Goal: Task Accomplishment & Management: Manage account settings

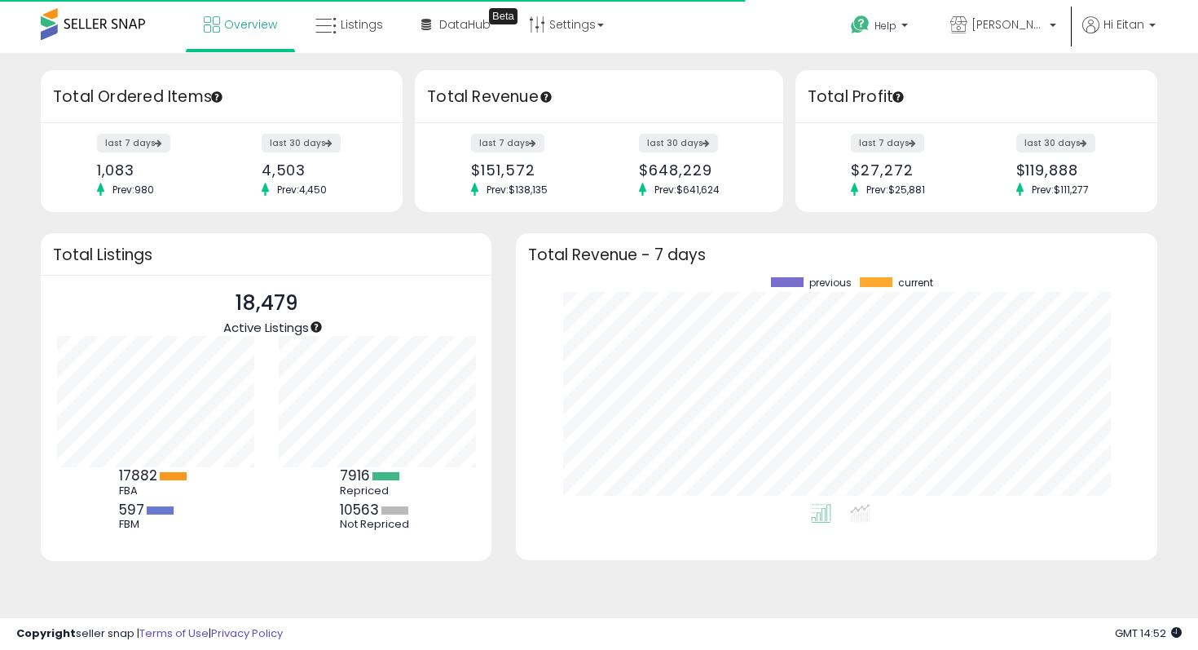
scroll to position [227, 609]
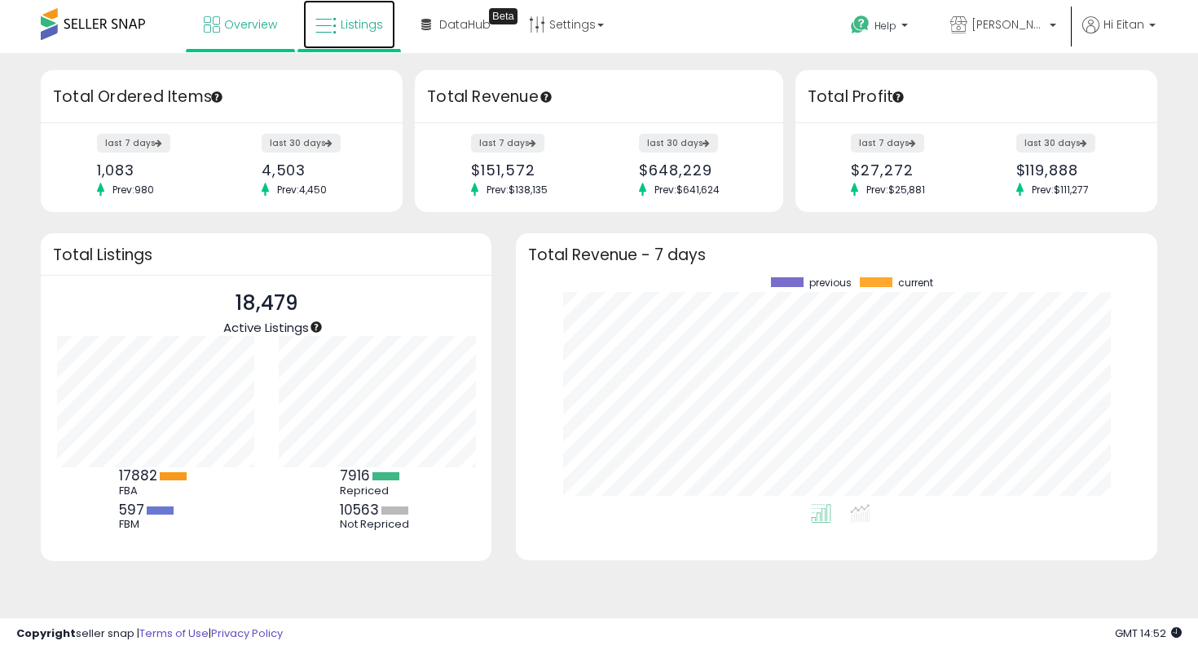
click at [355, 38] on link "Listings" at bounding box center [349, 24] width 92 height 49
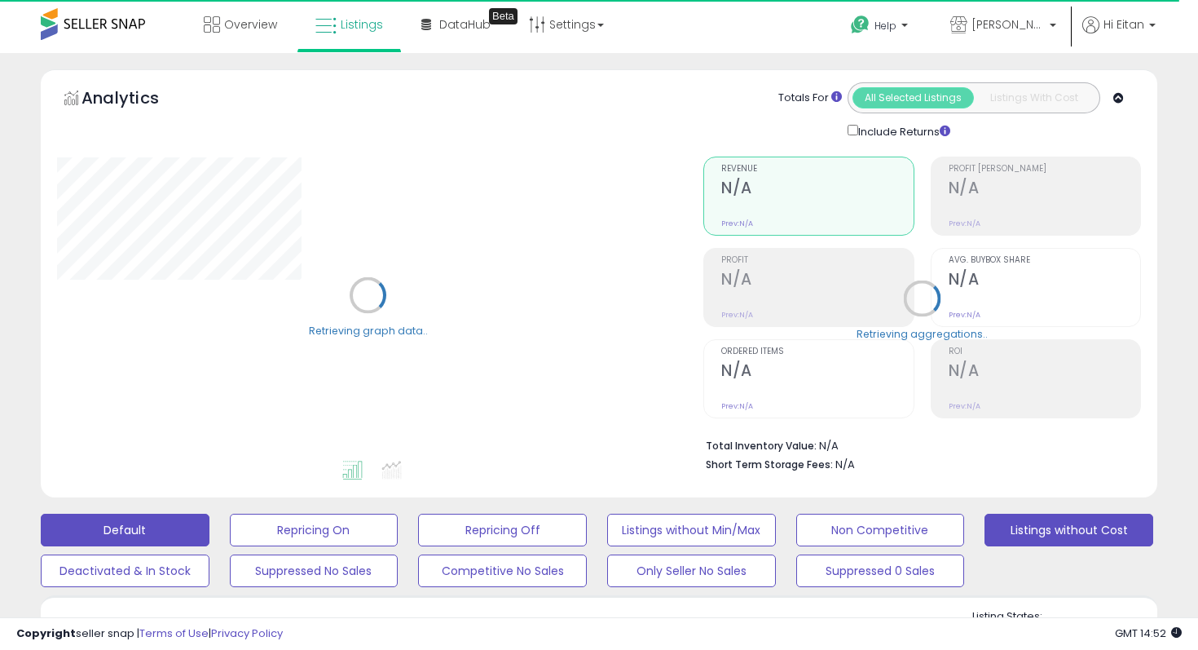
click at [1056, 534] on button "Listings without Cost" at bounding box center [1069, 530] width 169 height 33
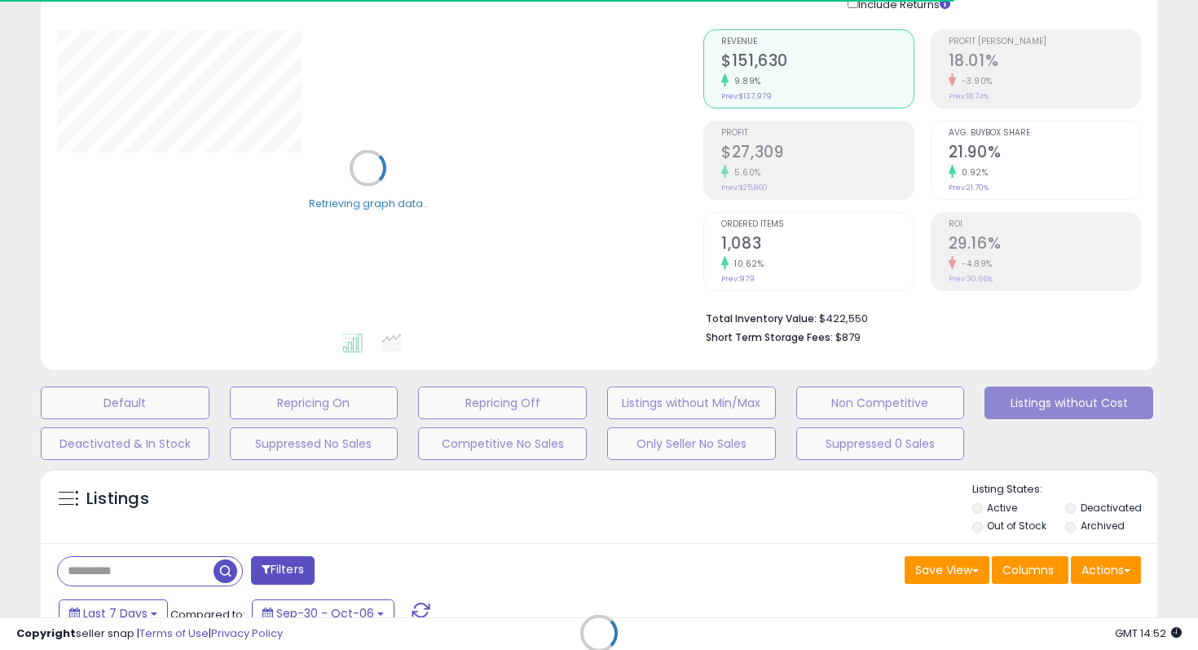
scroll to position [130, 0]
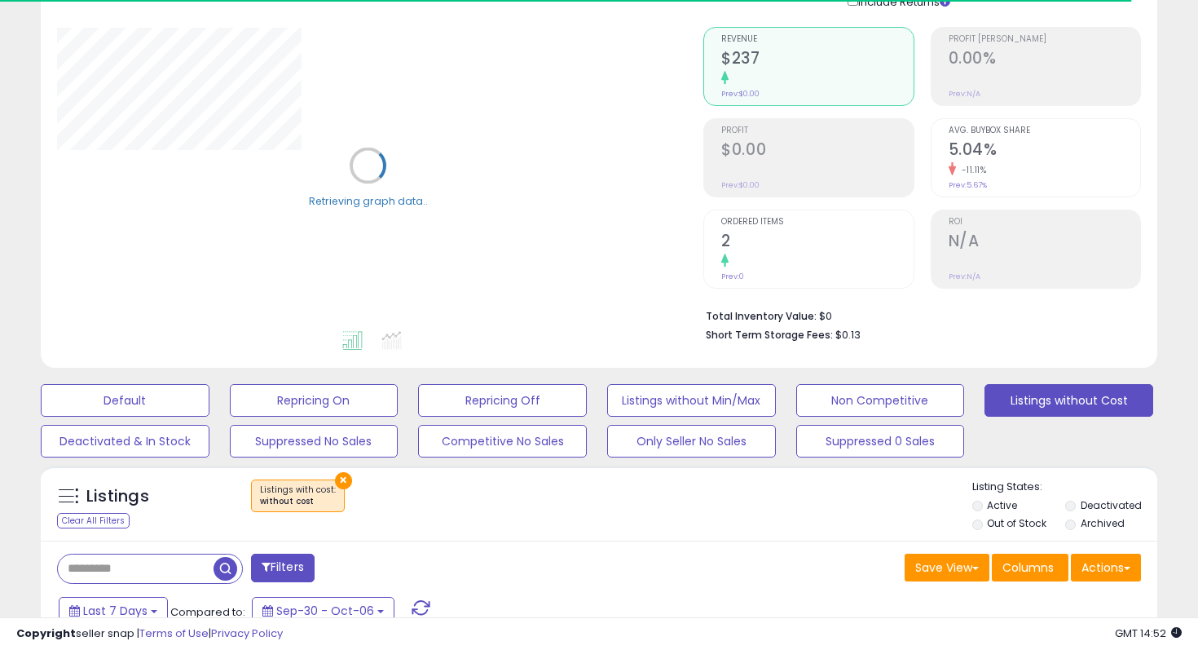
click at [987, 523] on label "Out of Stock" at bounding box center [1017, 523] width 60 height 14
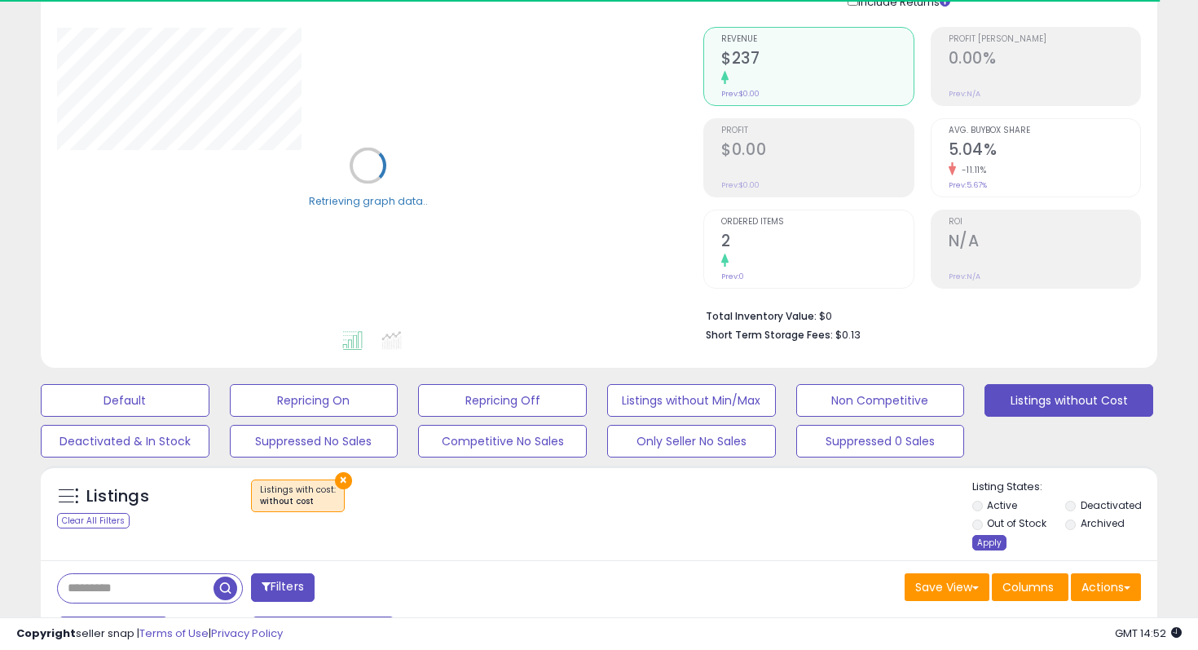
click at [985, 535] on div "Apply" at bounding box center [989, 542] width 34 height 15
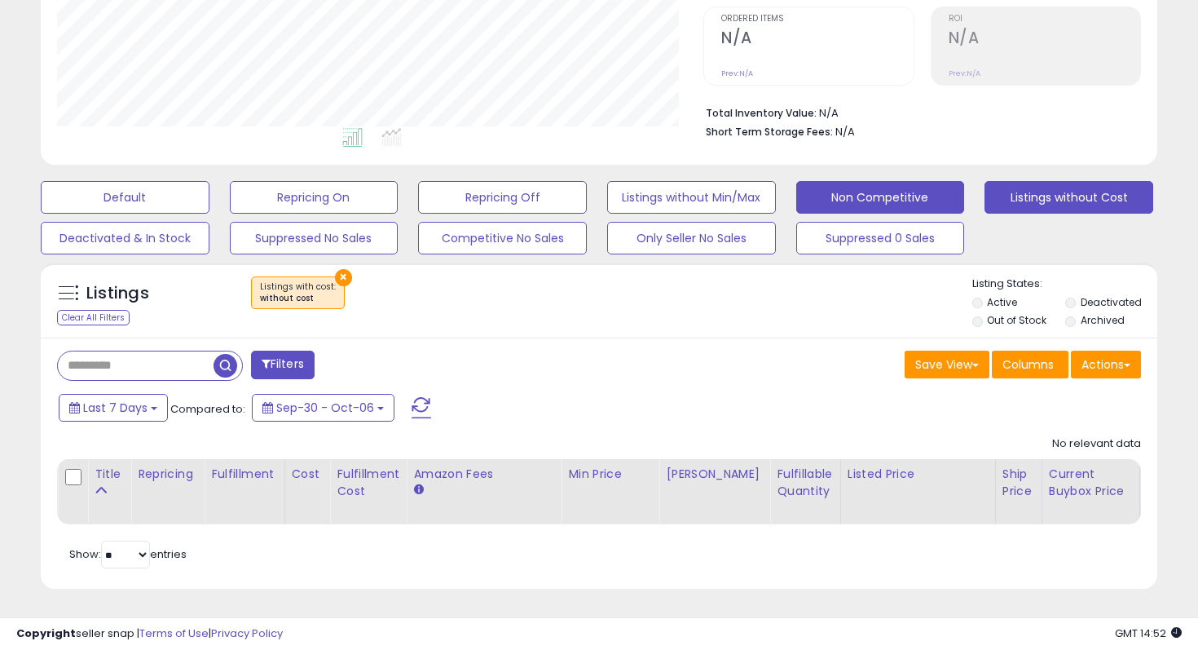
scroll to position [334, 646]
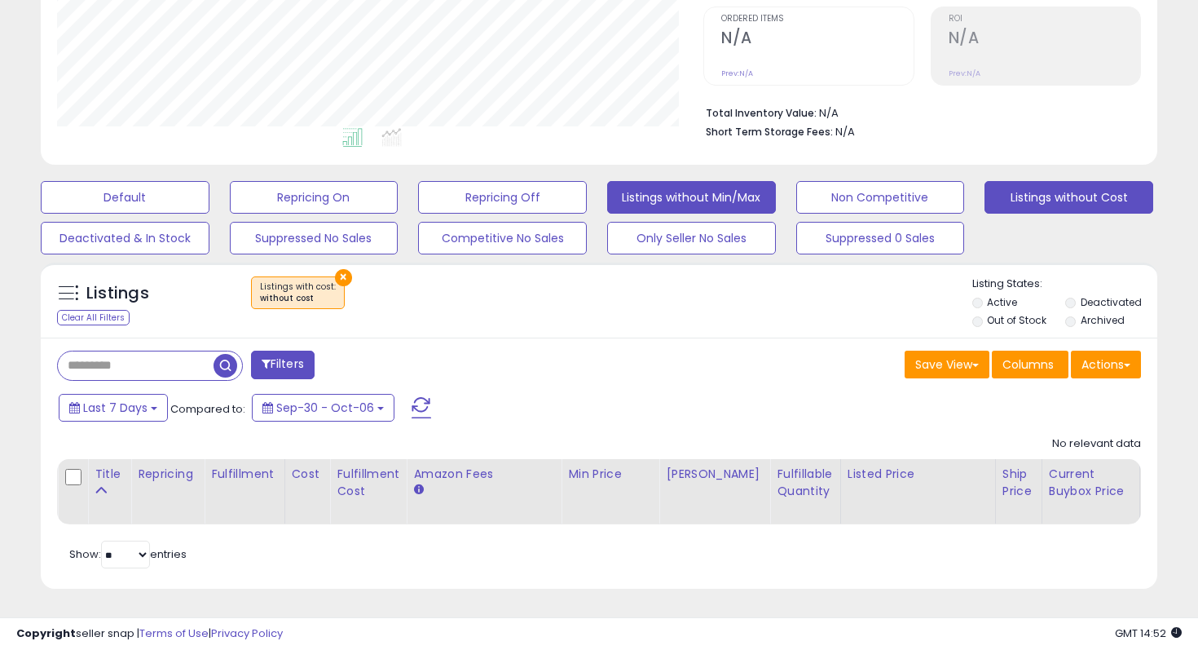
click at [734, 203] on button "Listings without Min/Max" at bounding box center [691, 197] width 169 height 33
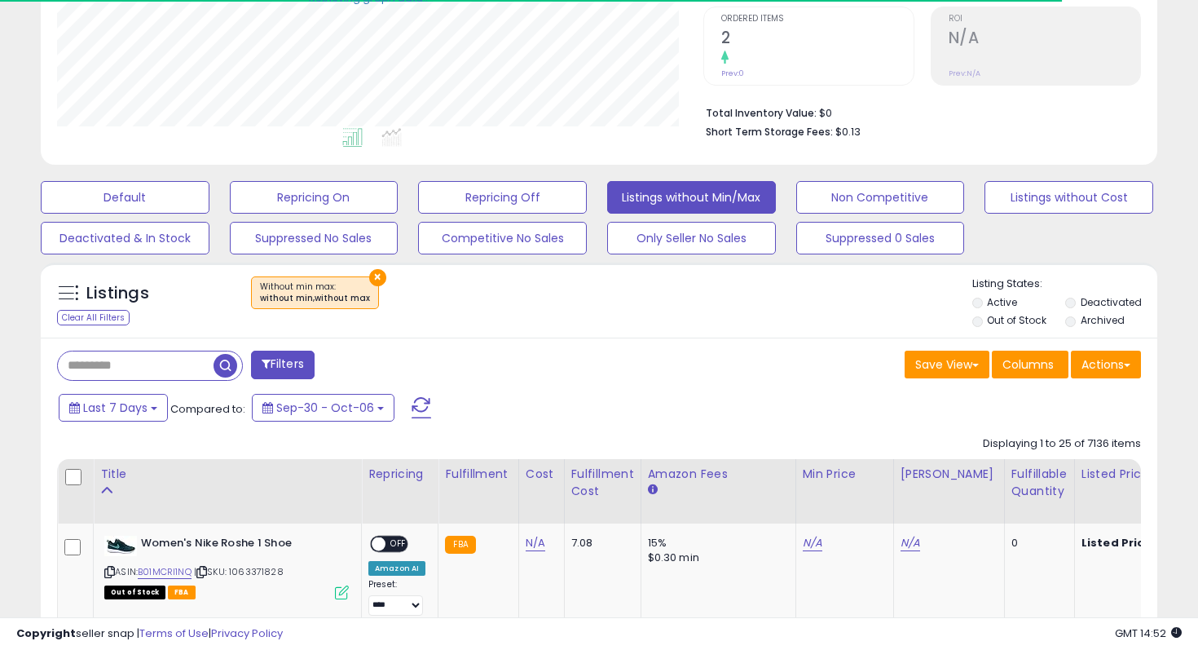
click at [982, 324] on li "Out of Stock" at bounding box center [1017, 322] width 90 height 18
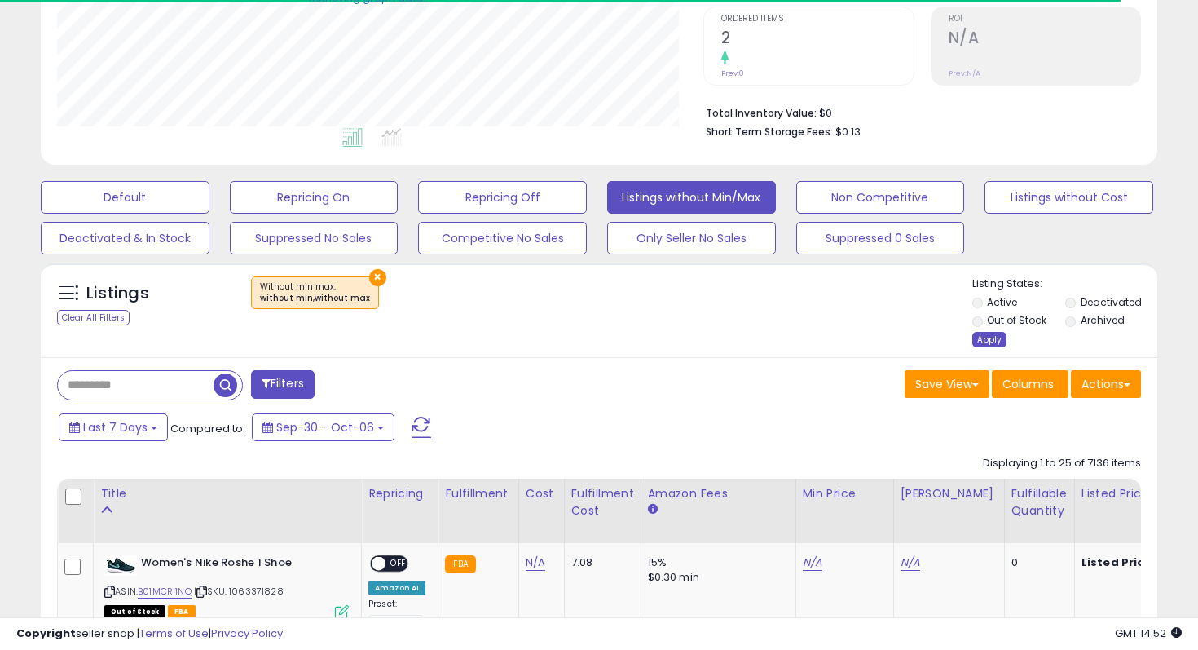
click at [988, 337] on div "Apply" at bounding box center [989, 339] width 34 height 15
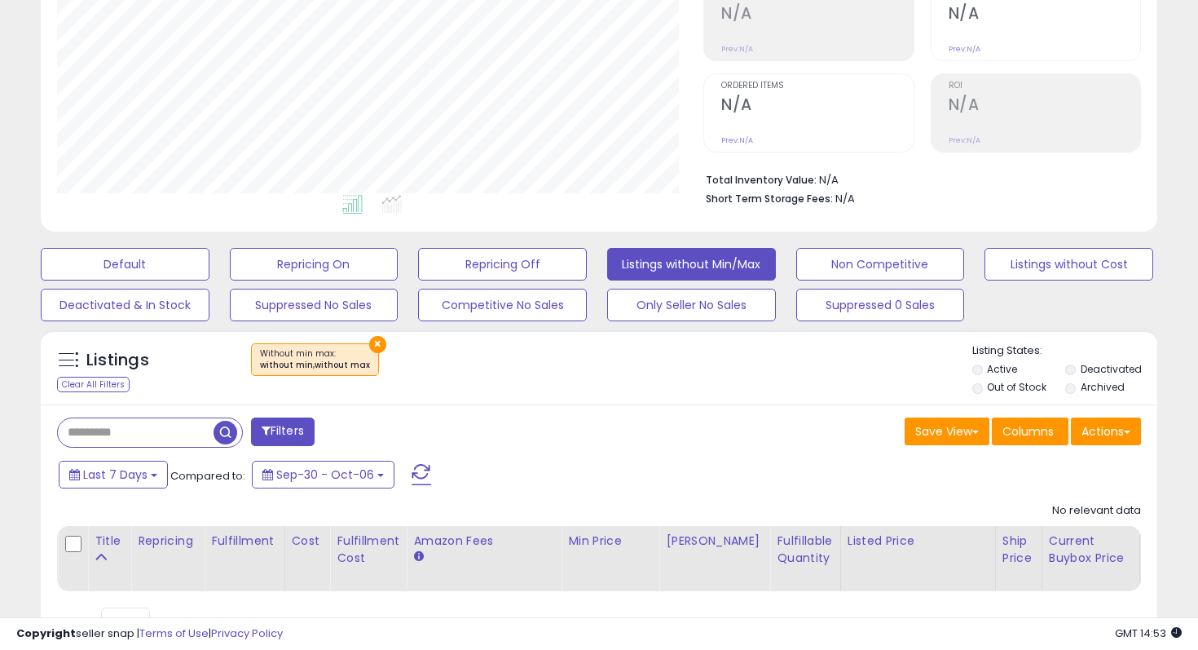
scroll to position [254, 0]
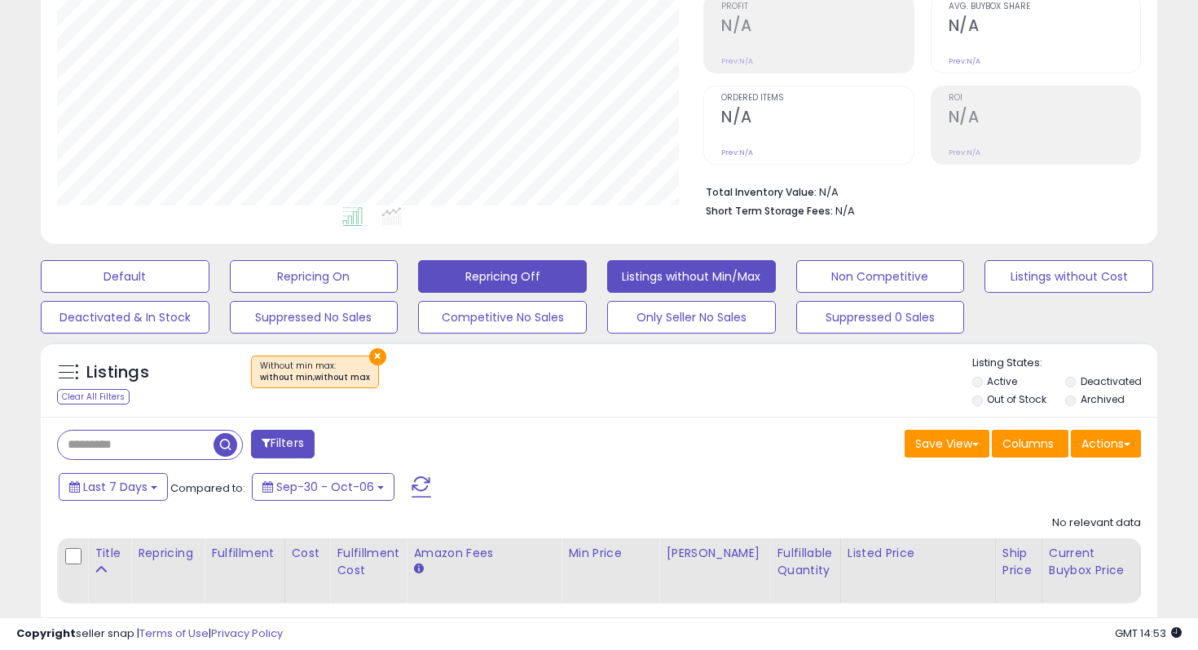
click at [530, 283] on button "Repricing Off" at bounding box center [502, 276] width 169 height 33
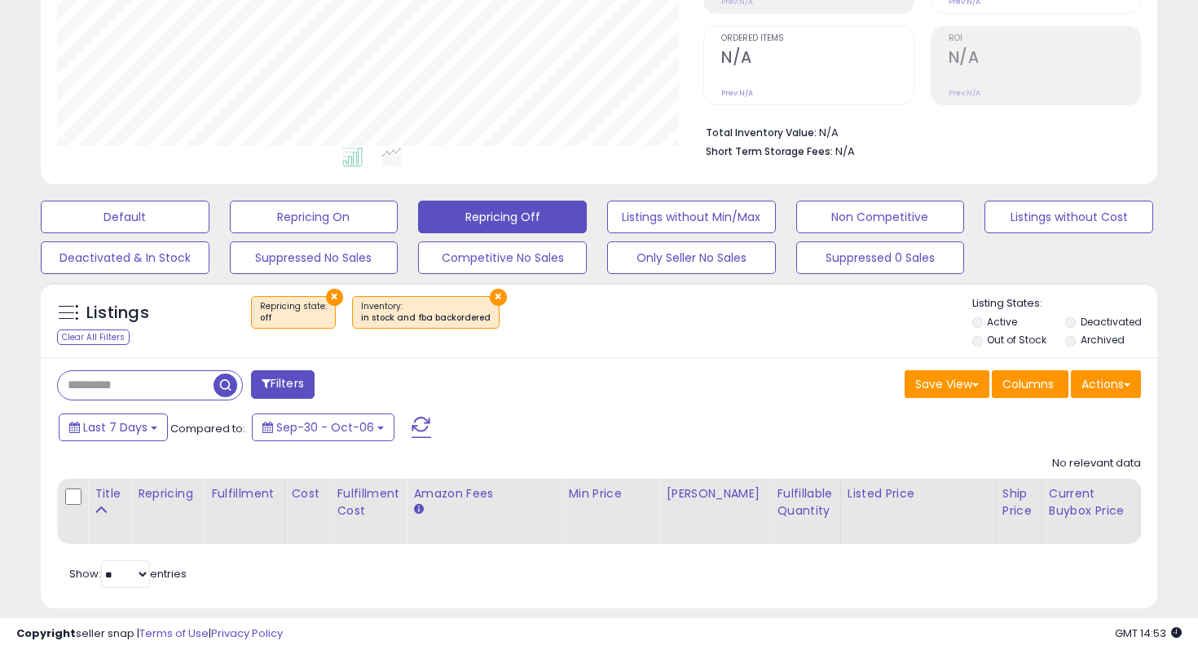
scroll to position [318, 0]
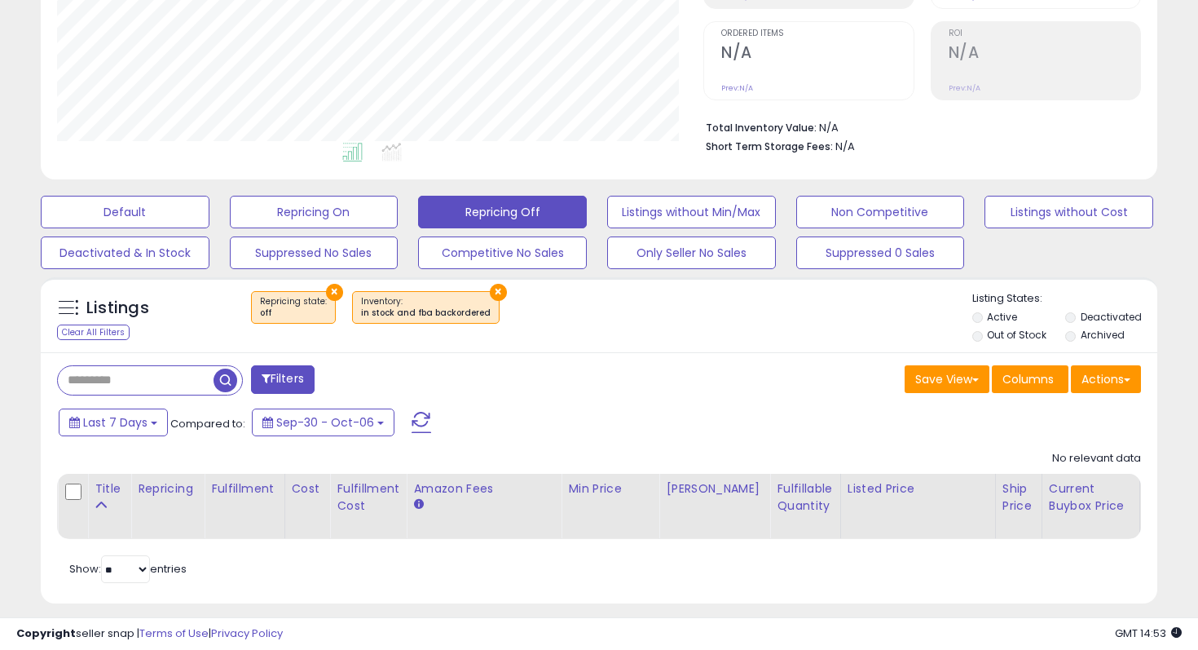
click at [1030, 336] on label "Out of Stock" at bounding box center [1017, 335] width 60 height 14
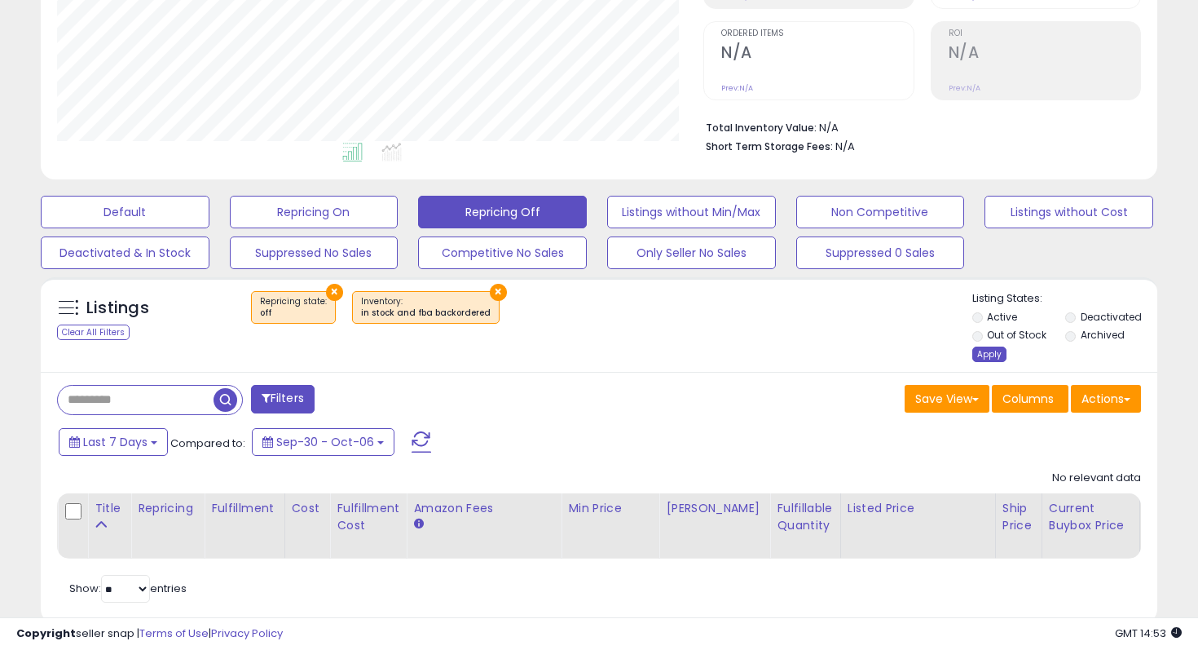
click at [991, 355] on div "Apply" at bounding box center [989, 353] width 34 height 15
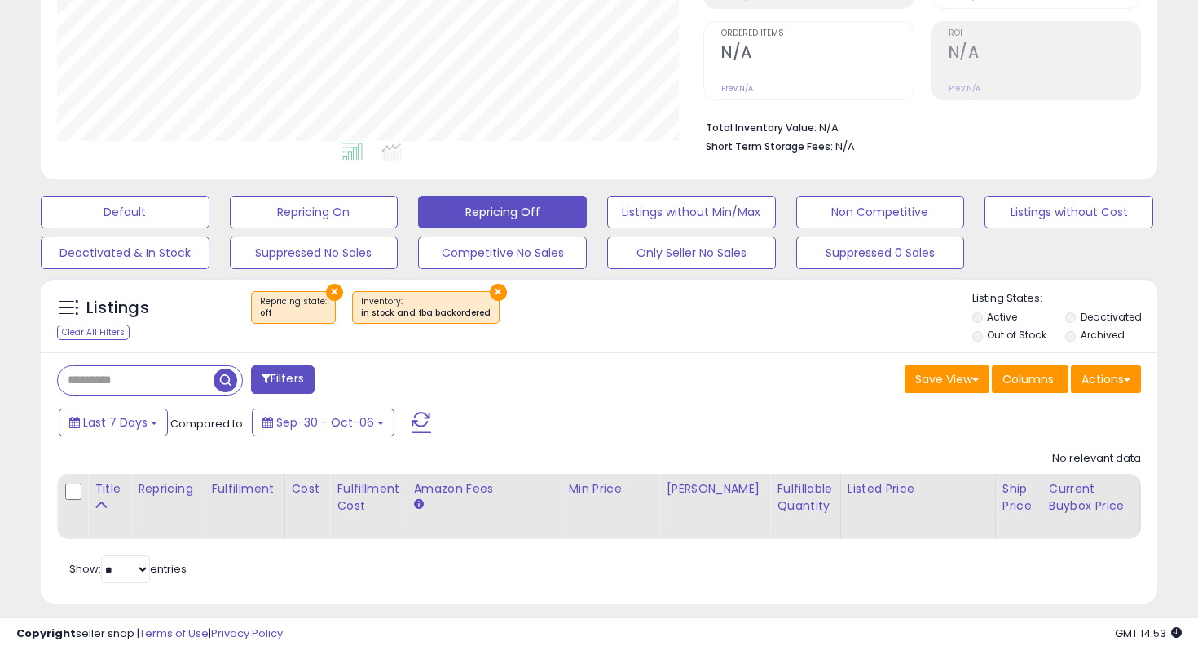
scroll to position [334, 646]
click at [351, 205] on button "Repricing On" at bounding box center [314, 212] width 169 height 33
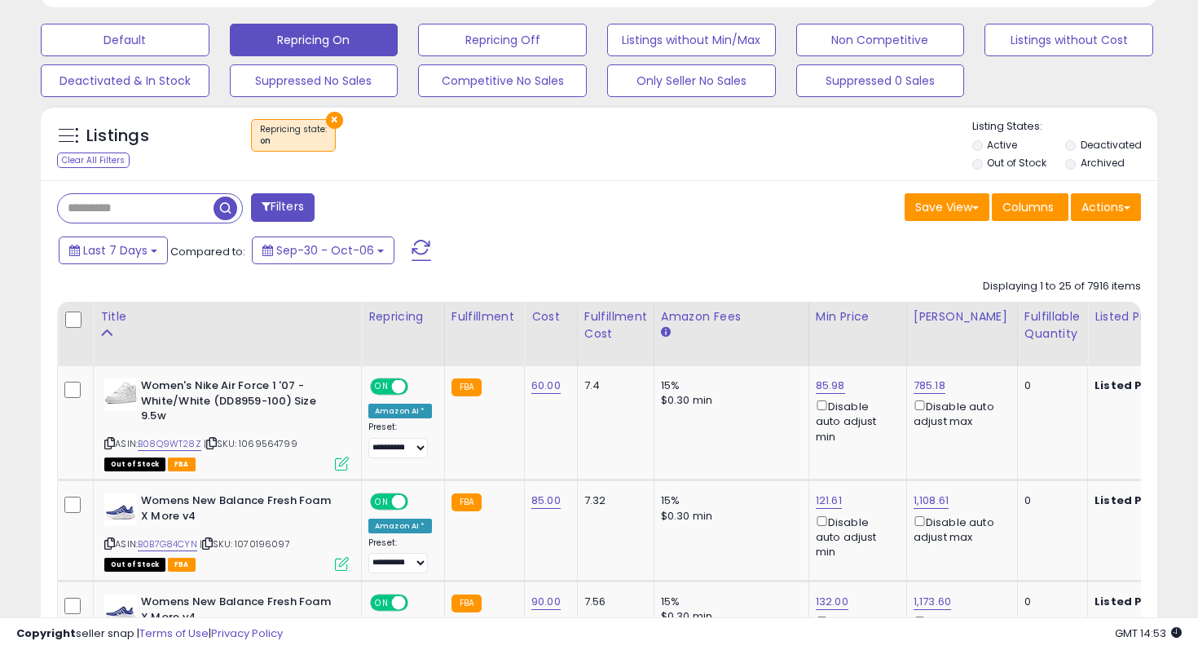
scroll to position [529, 0]
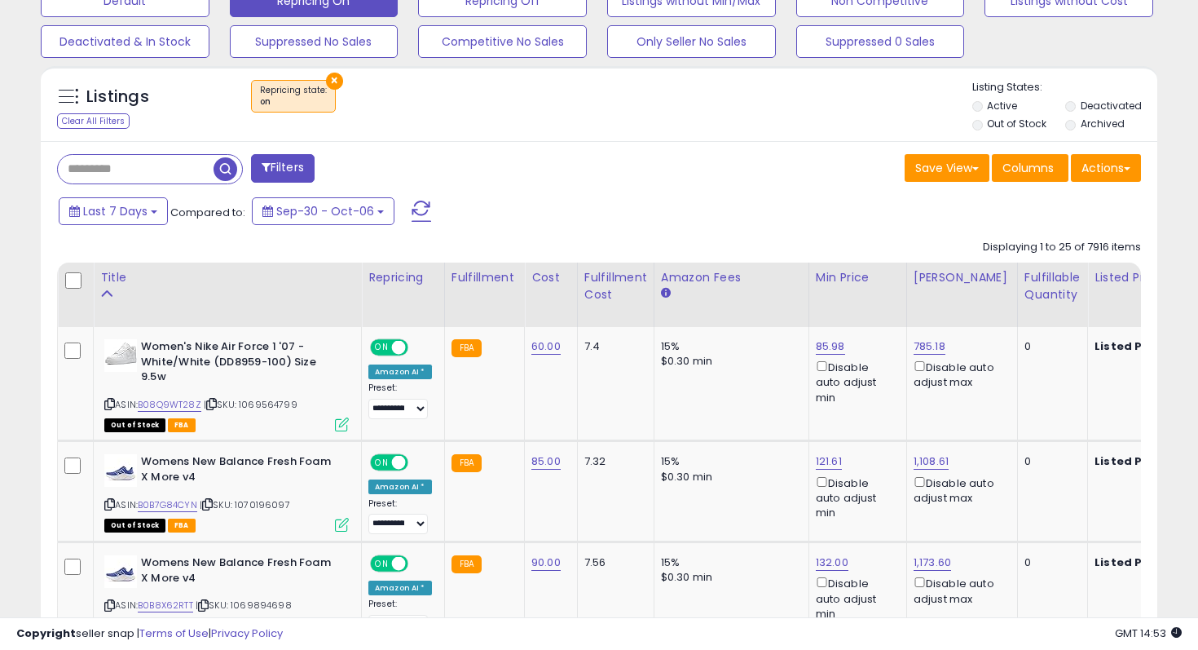
click at [1004, 121] on label "Out of Stock" at bounding box center [1017, 124] width 60 height 14
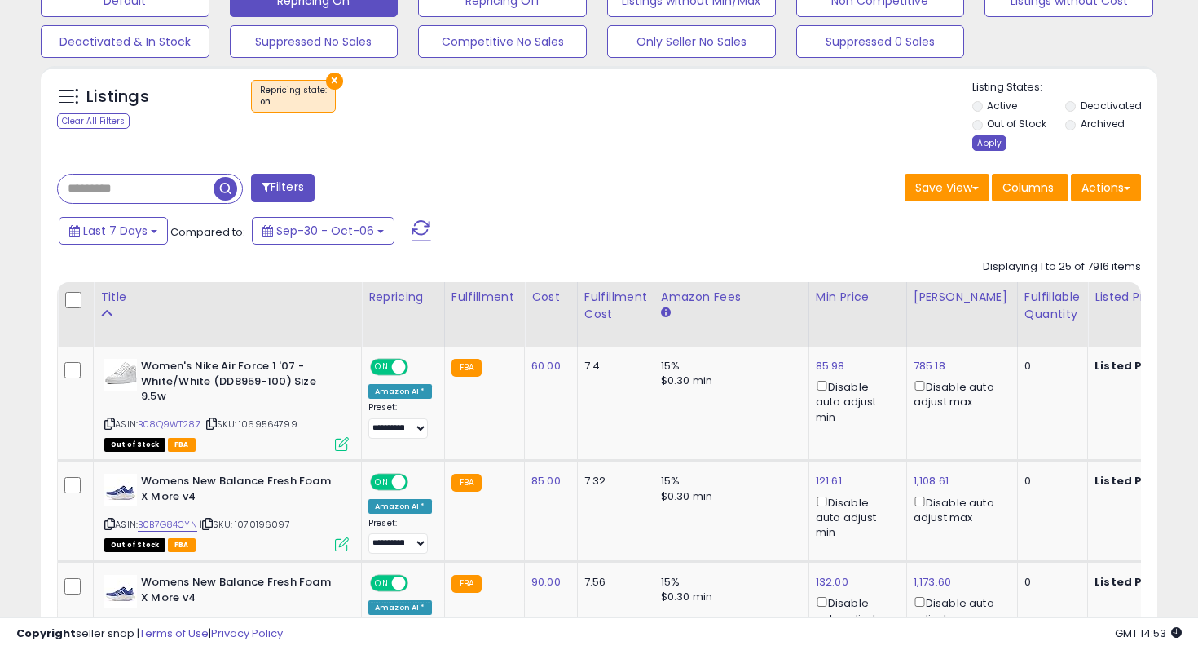
click at [991, 141] on div "Apply" at bounding box center [989, 142] width 34 height 15
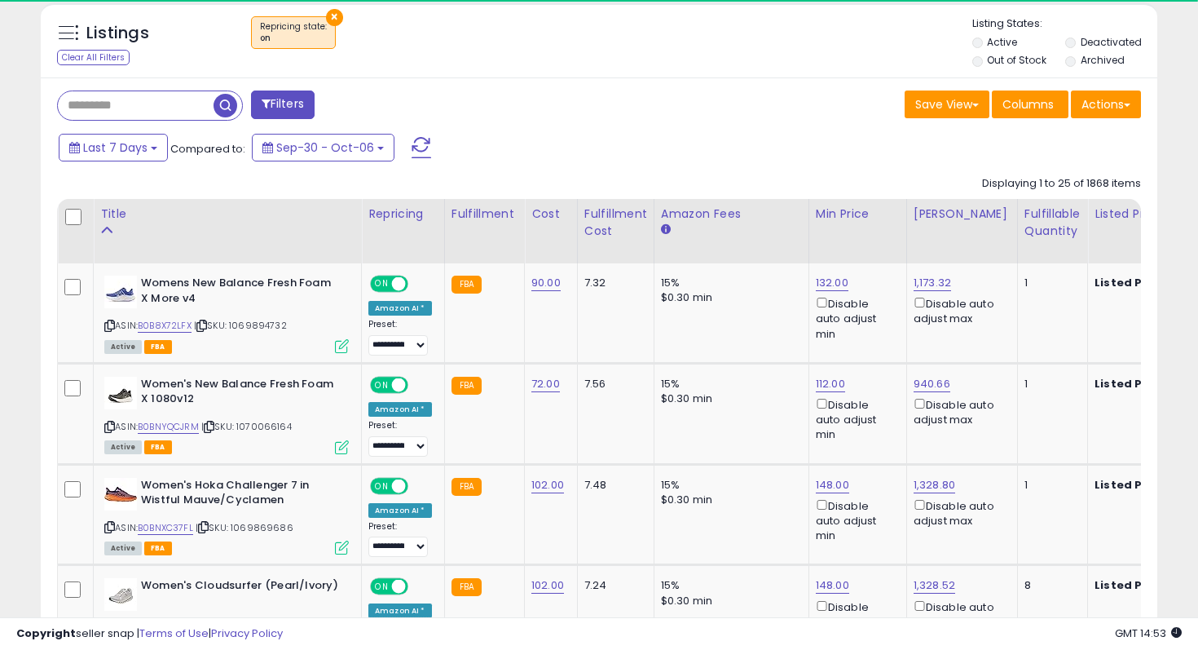
scroll to position [602, 0]
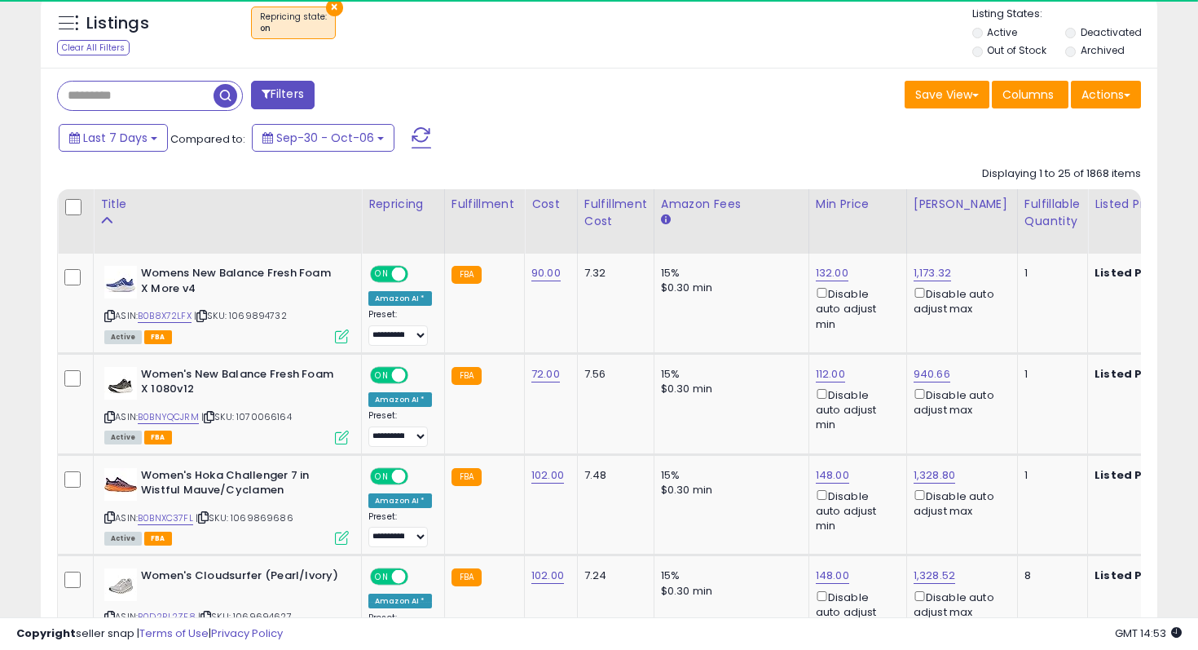
click at [169, 103] on input "text" at bounding box center [136, 96] width 156 height 29
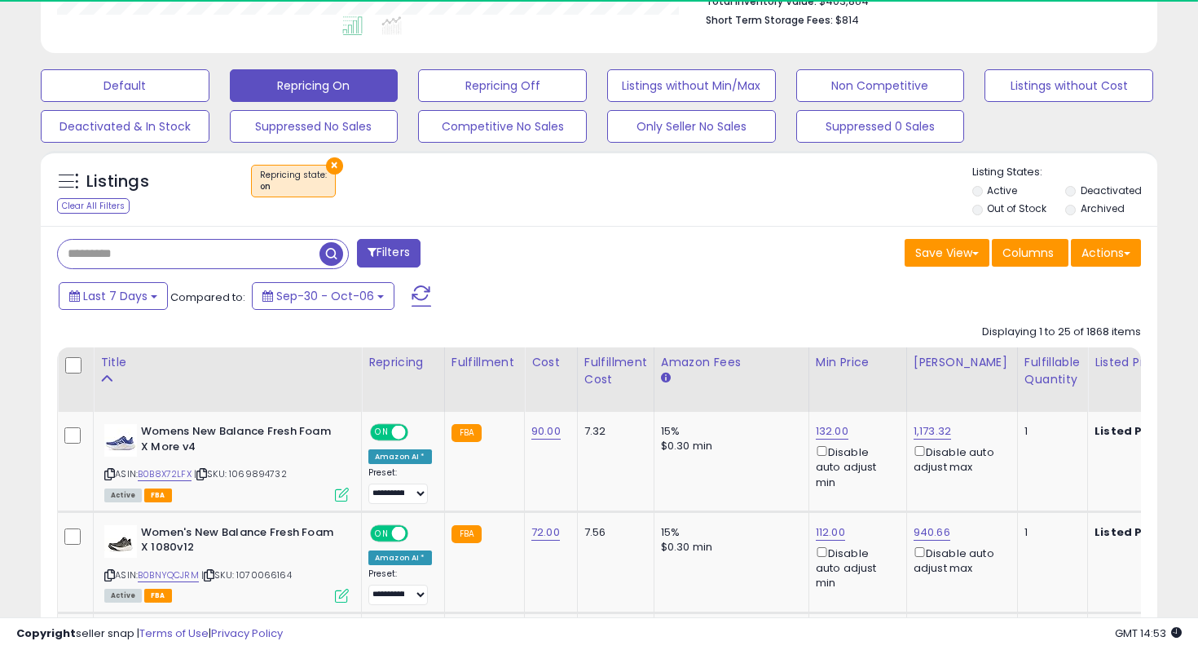
scroll to position [421, 0]
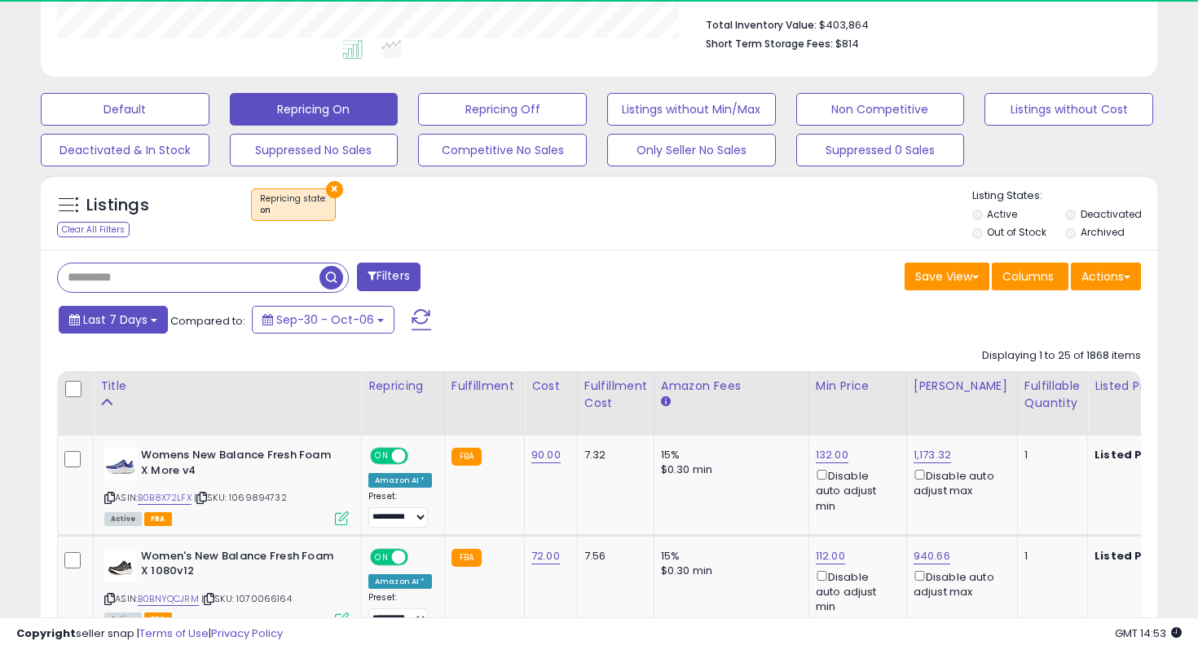
click at [140, 327] on button "Last 7 Days" at bounding box center [113, 320] width 109 height 28
click at [170, 275] on input "text" at bounding box center [189, 277] width 262 height 29
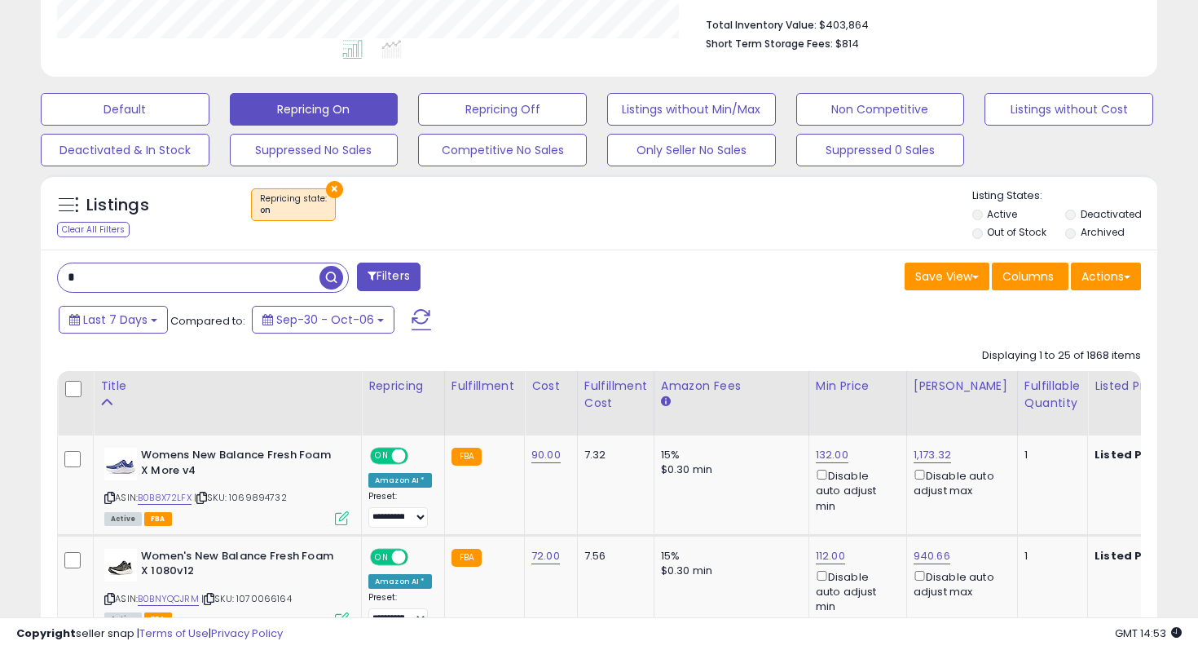
paste input "**********"
type input "**********"
click at [337, 266] on span "button" at bounding box center [332, 278] width 24 height 24
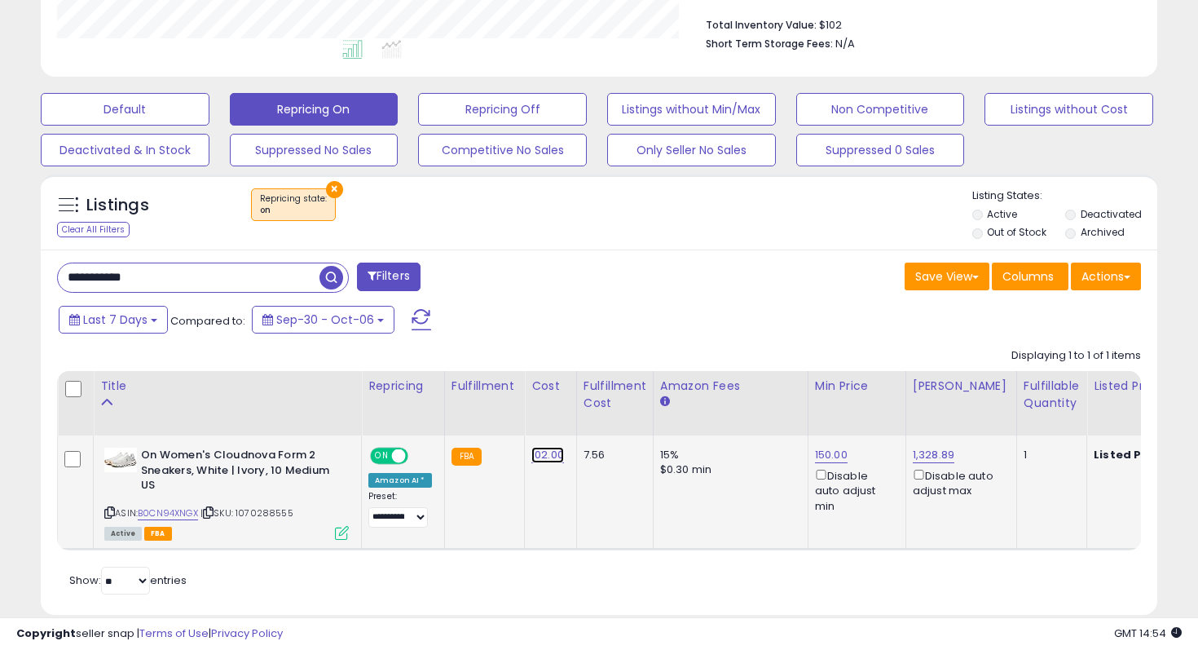
click at [542, 458] on link "102.00" at bounding box center [547, 455] width 33 height 16
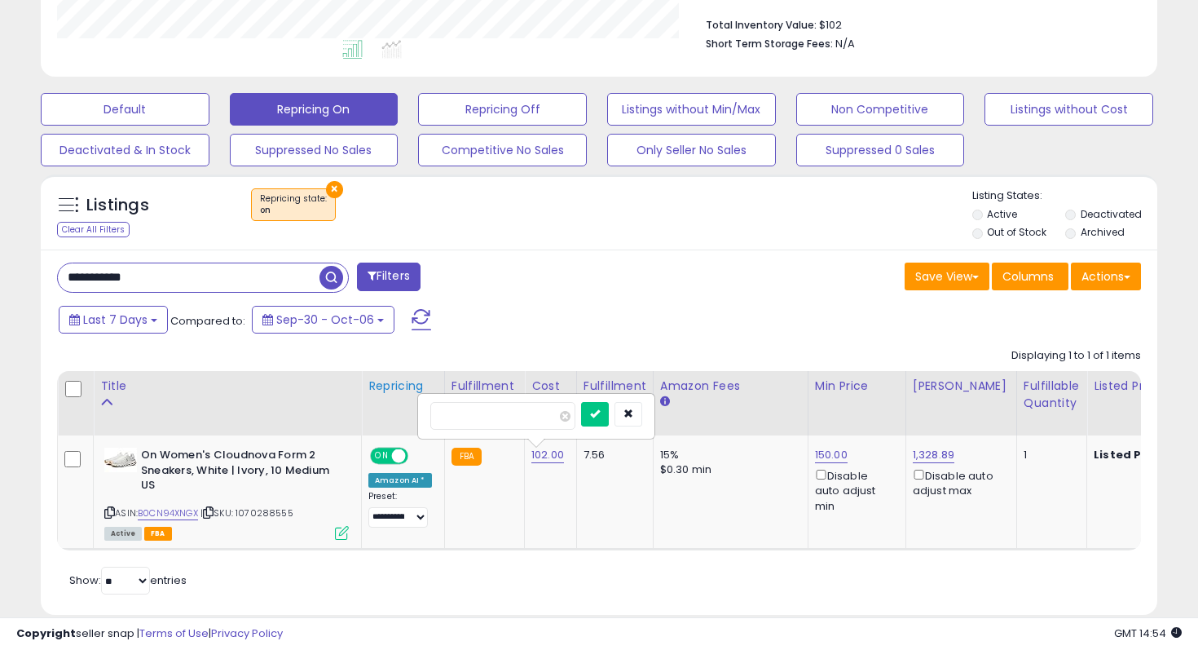
drag, startPoint x: 498, startPoint y: 411, endPoint x: 377, endPoint y: 411, distance: 121.5
type input "**"
click button "submit" at bounding box center [595, 414] width 28 height 24
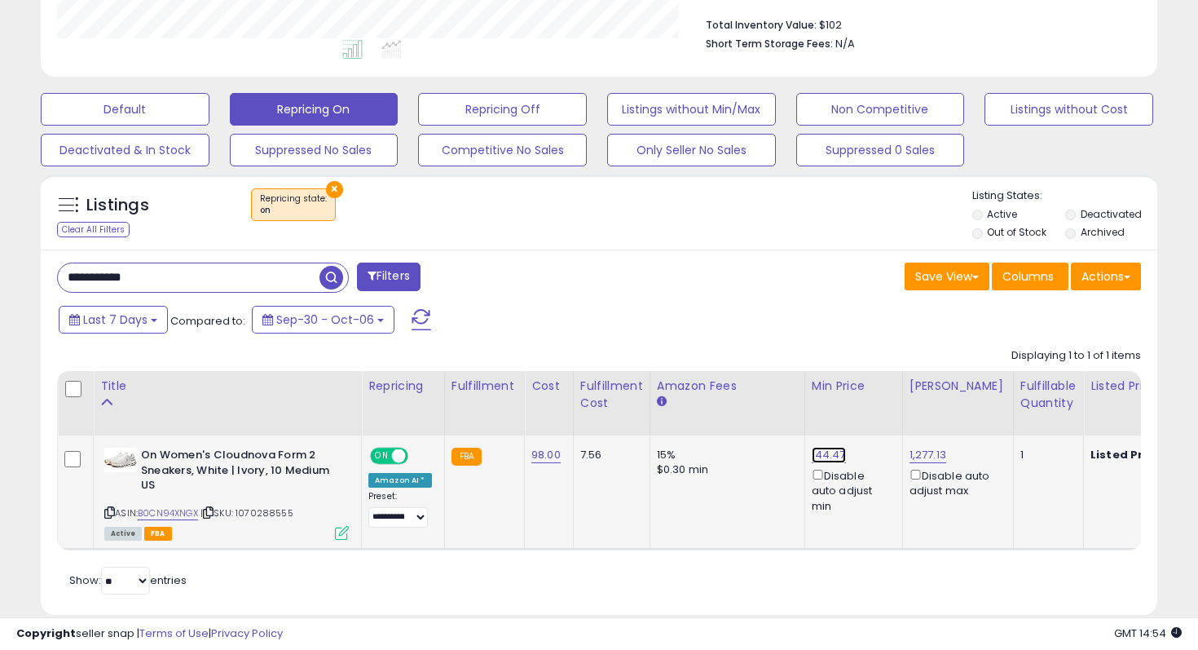
click at [827, 458] on link "144.47" at bounding box center [829, 455] width 34 height 16
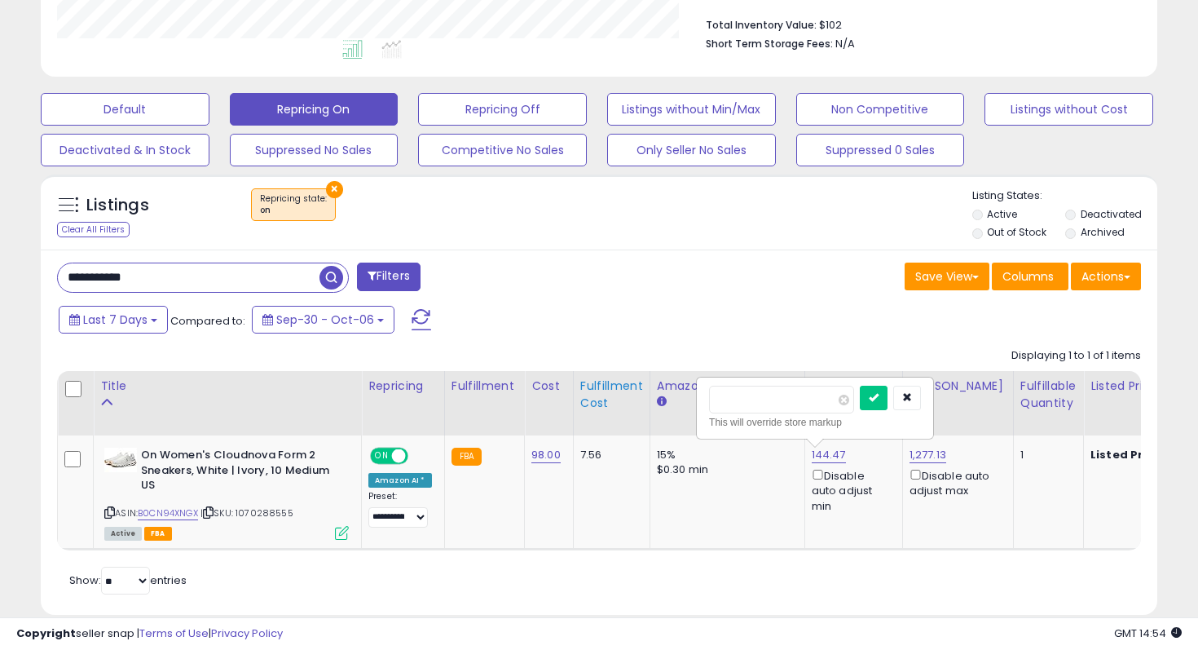
drag, startPoint x: 793, startPoint y: 401, endPoint x: 614, endPoint y: 401, distance: 179.3
type input "***"
click button "submit" at bounding box center [874, 398] width 28 height 24
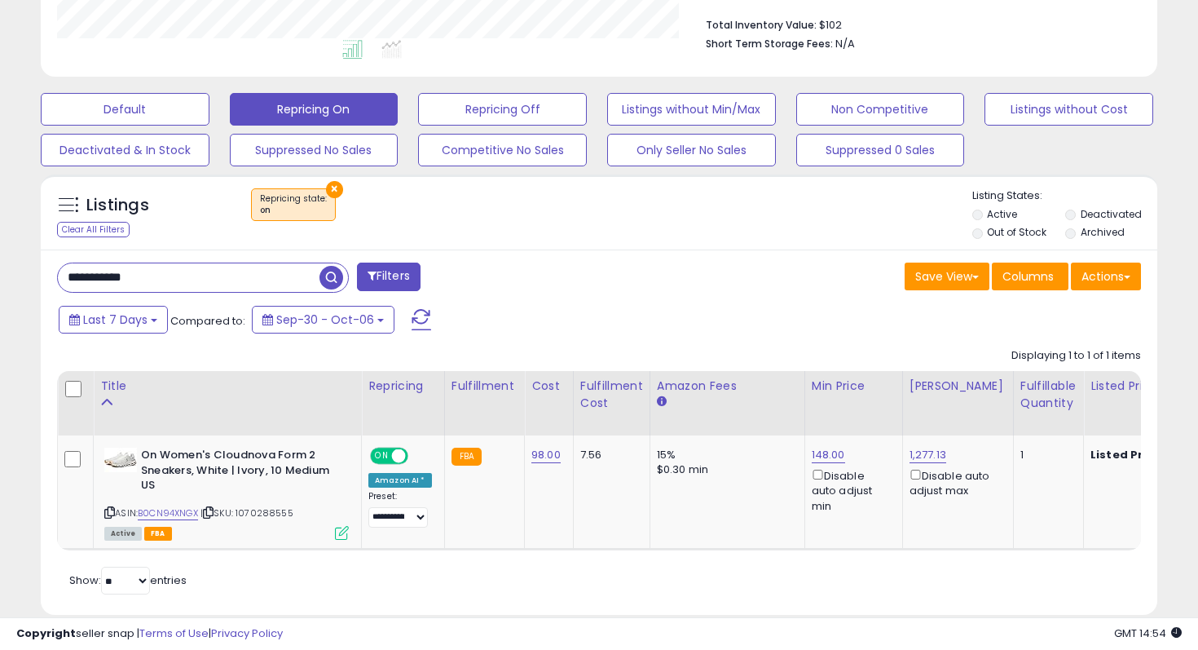
click at [208, 271] on input "**********" at bounding box center [189, 277] width 262 height 29
paste input "text"
click at [341, 270] on span "button" at bounding box center [332, 278] width 24 height 24
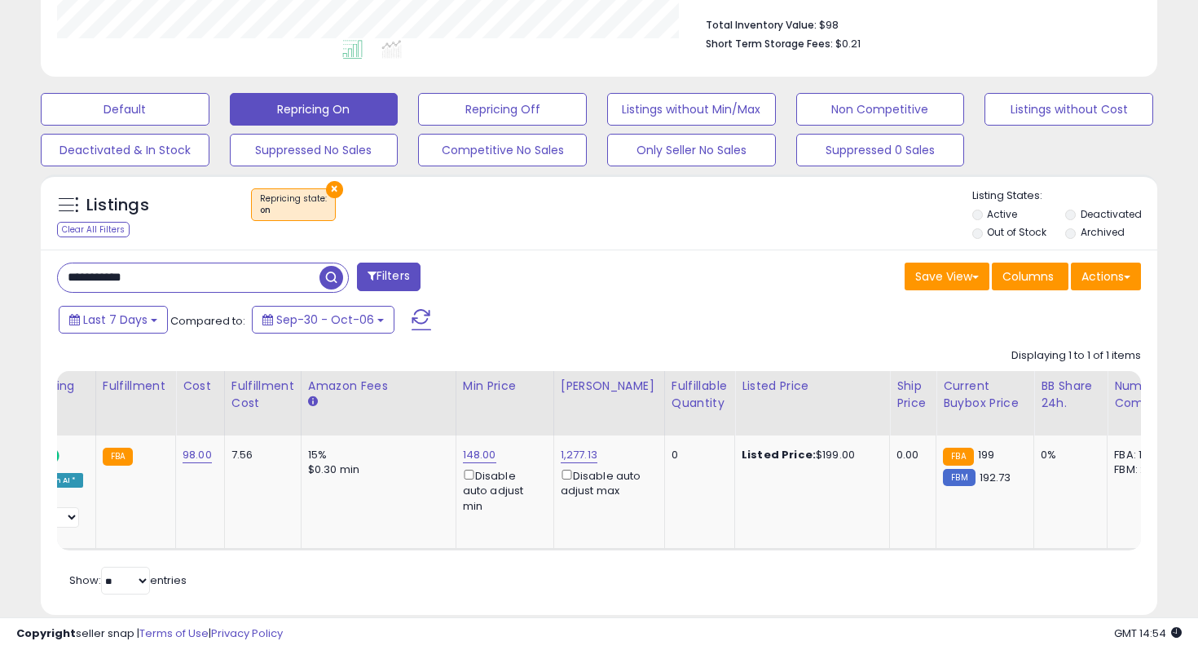
scroll to position [270, 0]
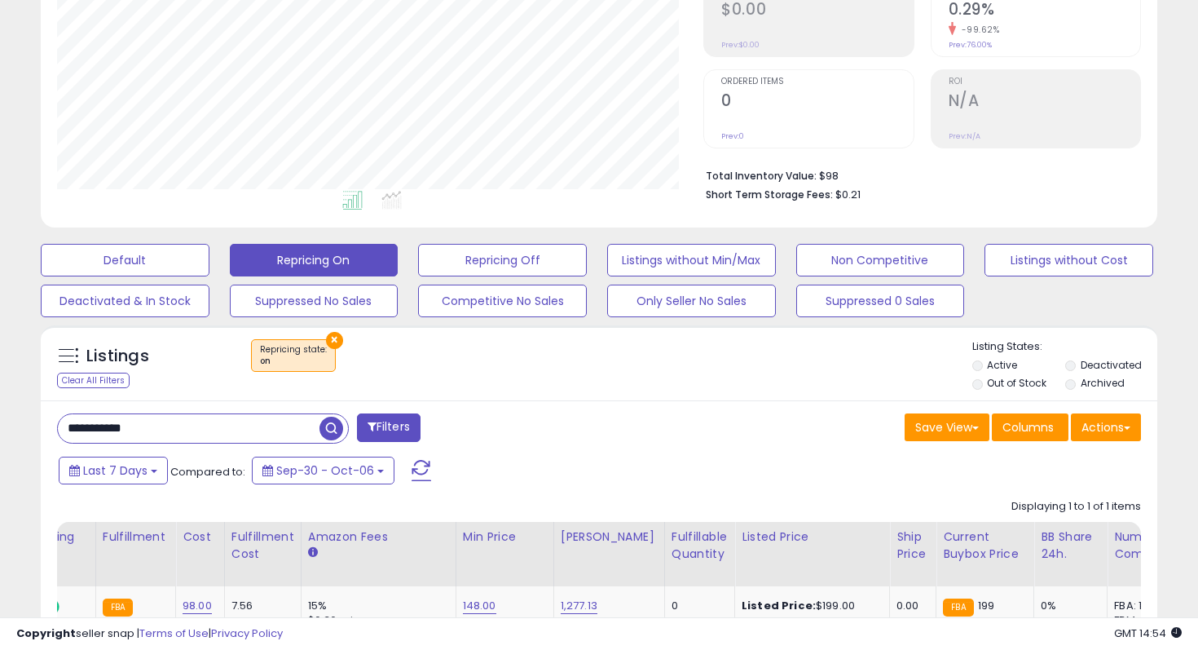
click at [164, 424] on input "**********" at bounding box center [189, 428] width 262 height 29
paste input "text"
click at [332, 417] on span "button" at bounding box center [332, 429] width 24 height 24
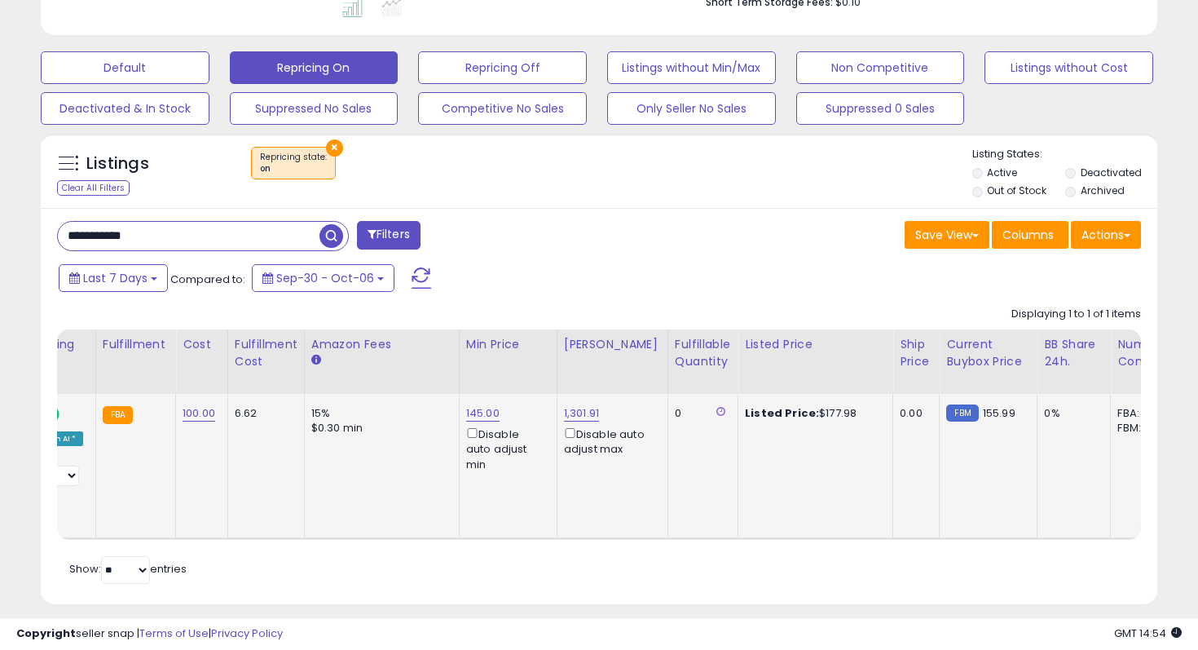
scroll to position [0, 299]
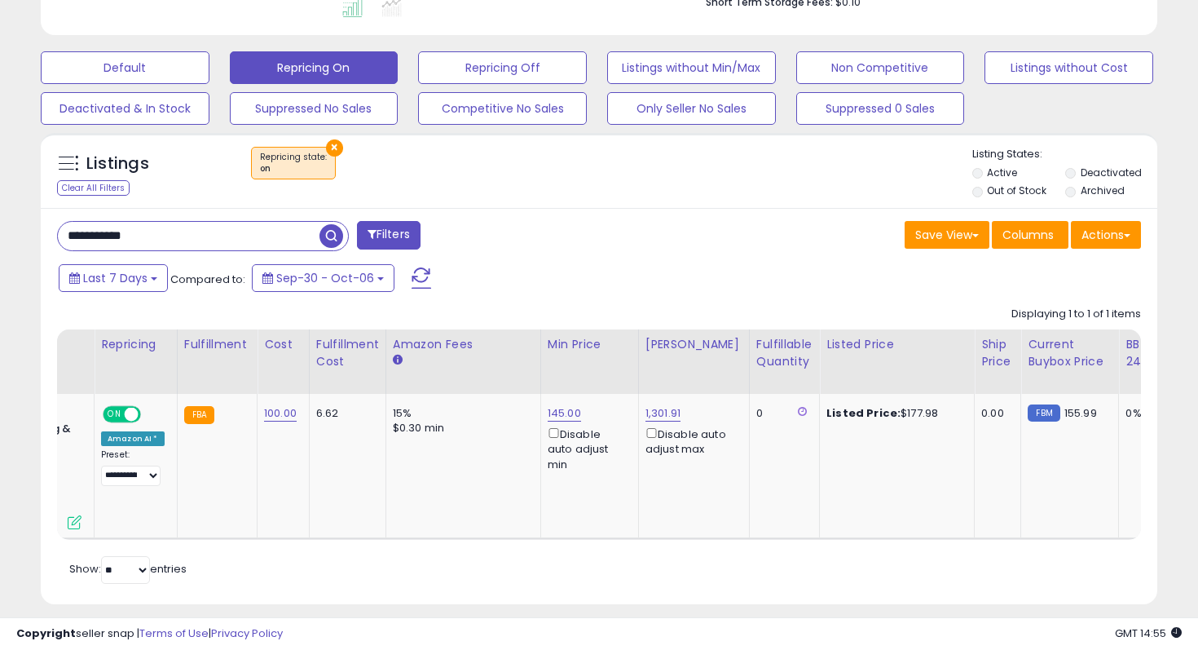
click at [135, 243] on input "**********" at bounding box center [189, 236] width 262 height 29
paste input "text"
type input "**********"
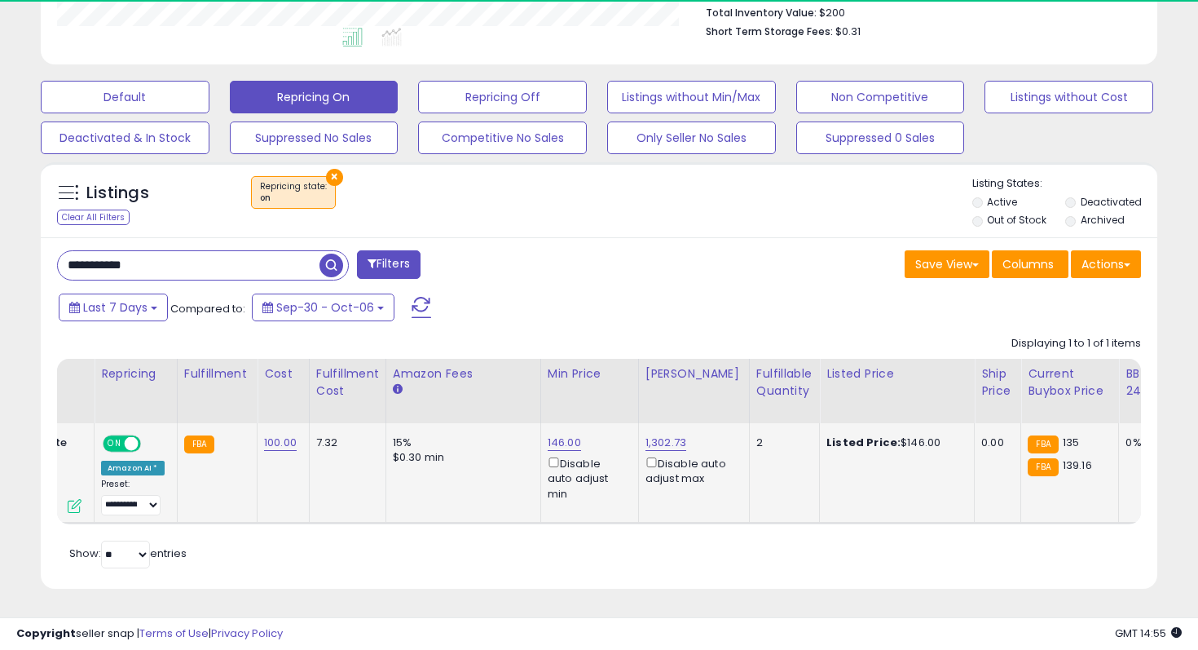
scroll to position [334, 646]
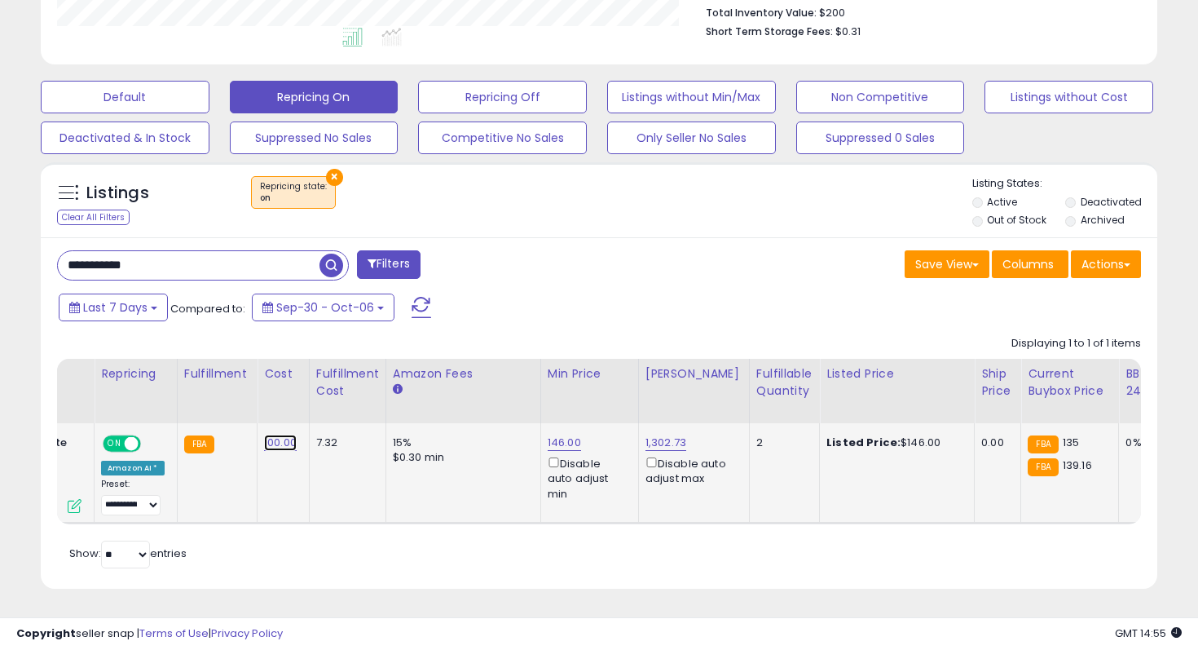
click at [279, 440] on link "100.00" at bounding box center [280, 442] width 33 height 16
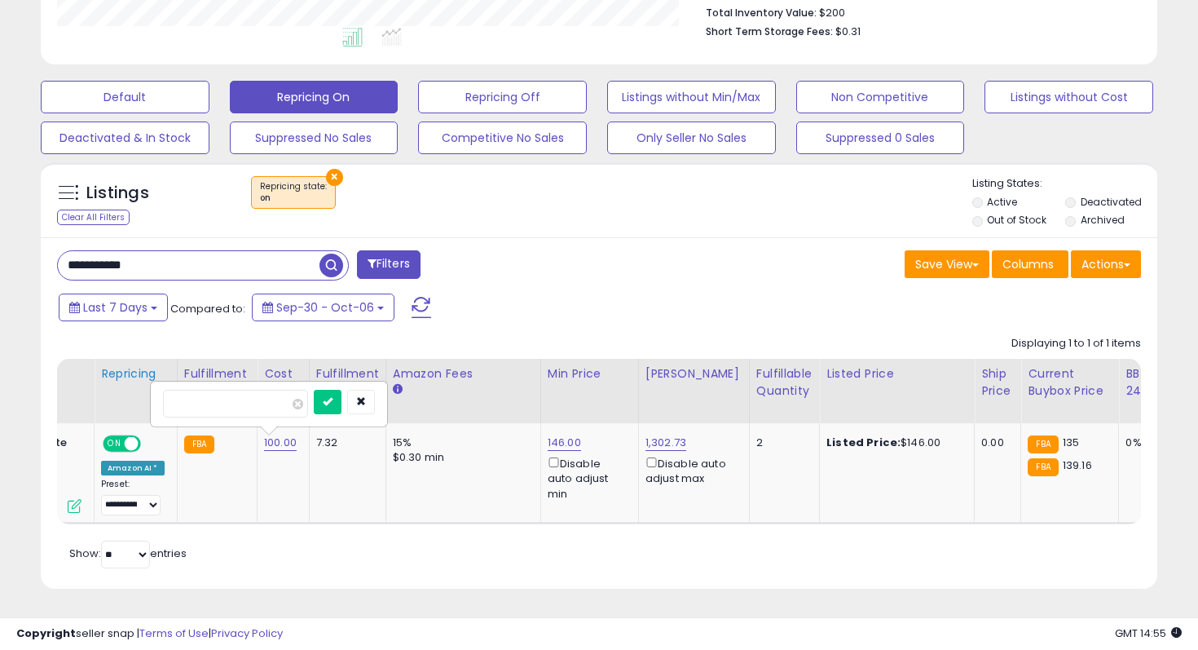
drag, startPoint x: 243, startPoint y: 403, endPoint x: 137, endPoint y: 403, distance: 106.0
click at [137, 403] on table "Title Repricing" at bounding box center [959, 441] width 2338 height 165
type input "**"
click button "submit" at bounding box center [328, 402] width 28 height 24
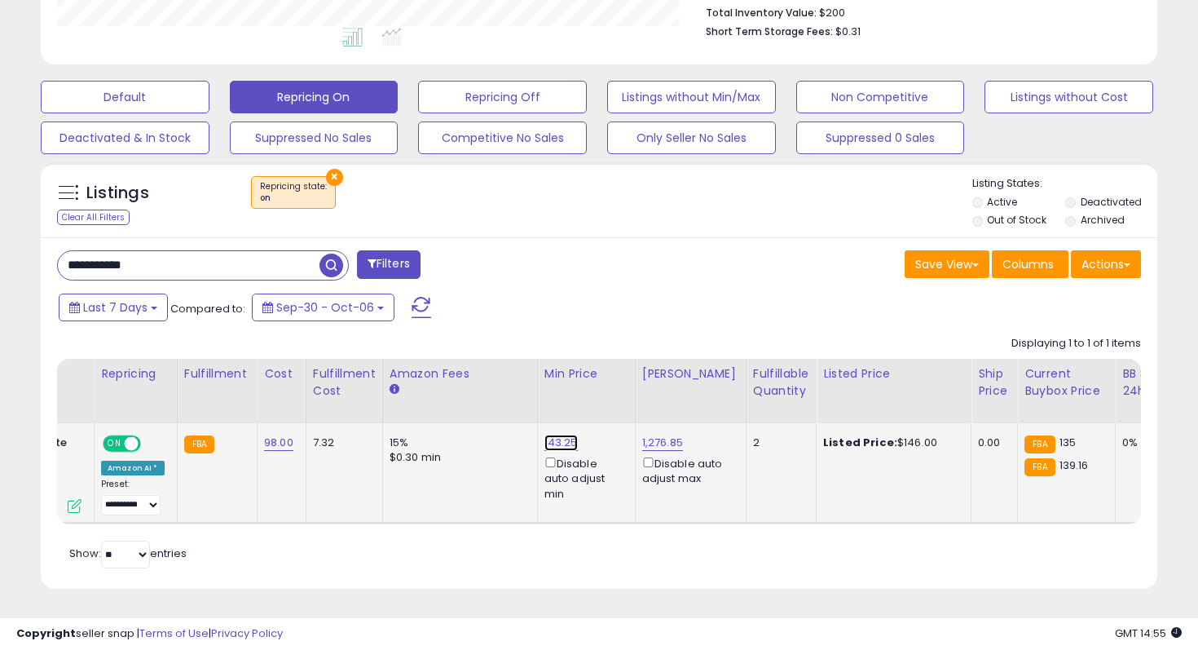
click at [558, 438] on link "143.25" at bounding box center [561, 442] width 33 height 16
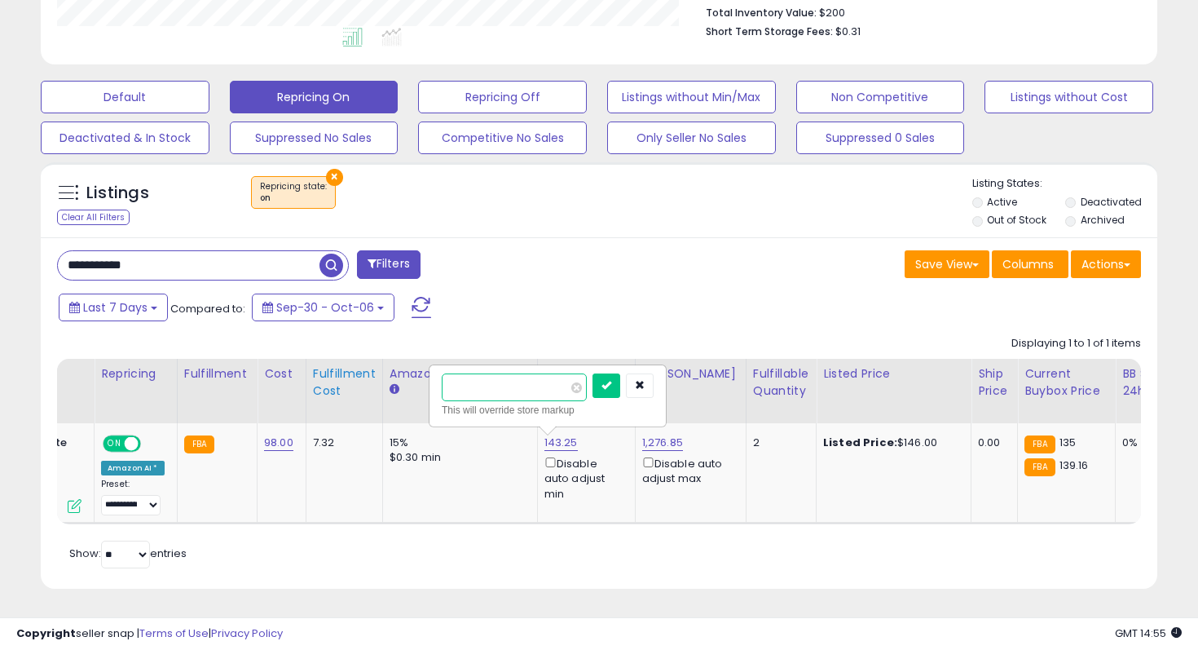
drag, startPoint x: 534, startPoint y: 397, endPoint x: 369, endPoint y: 396, distance: 164.7
click at [373, 396] on table "Title Repricing" at bounding box center [957, 441] width 2335 height 165
drag, startPoint x: 517, startPoint y: 383, endPoint x: 281, endPoint y: 382, distance: 235.6
click at [281, 382] on table "Title Repricing" at bounding box center [957, 441] width 2335 height 165
type input "***"
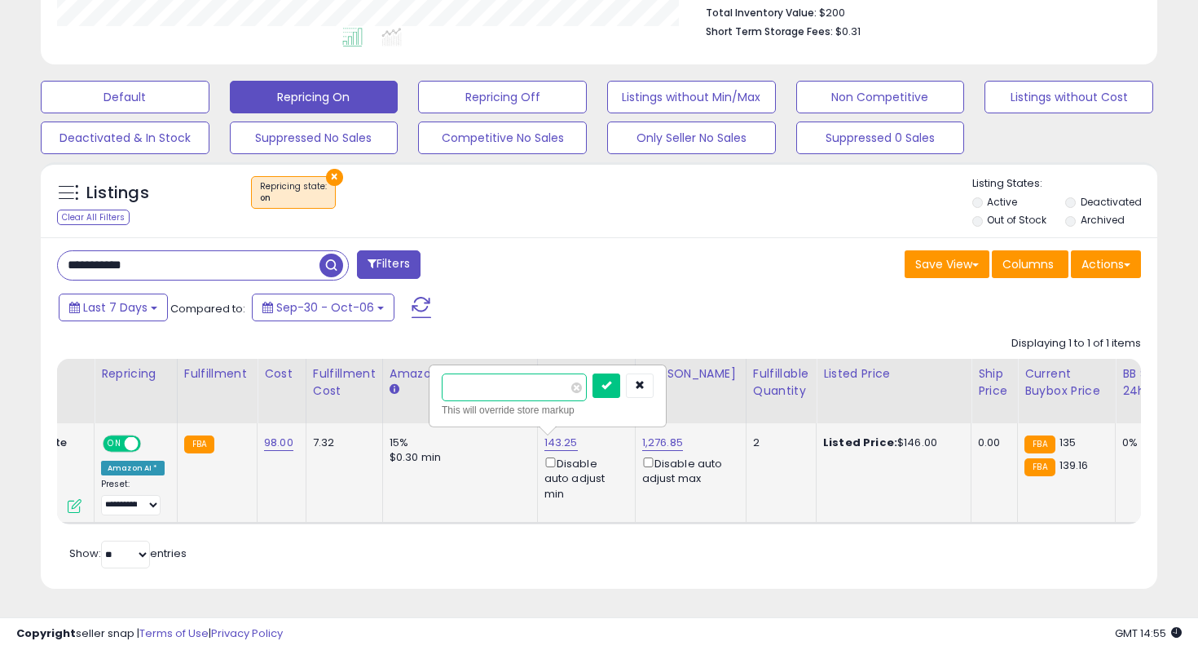
click button "submit" at bounding box center [607, 385] width 28 height 24
